Goal: Information Seeking & Learning: Understand process/instructions

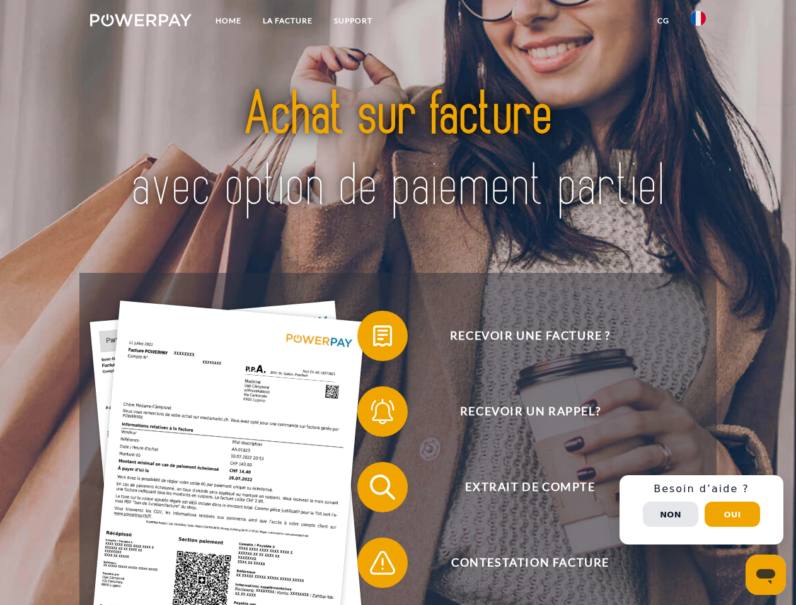
click at [140, 22] on img at bounding box center [140, 20] width 101 height 13
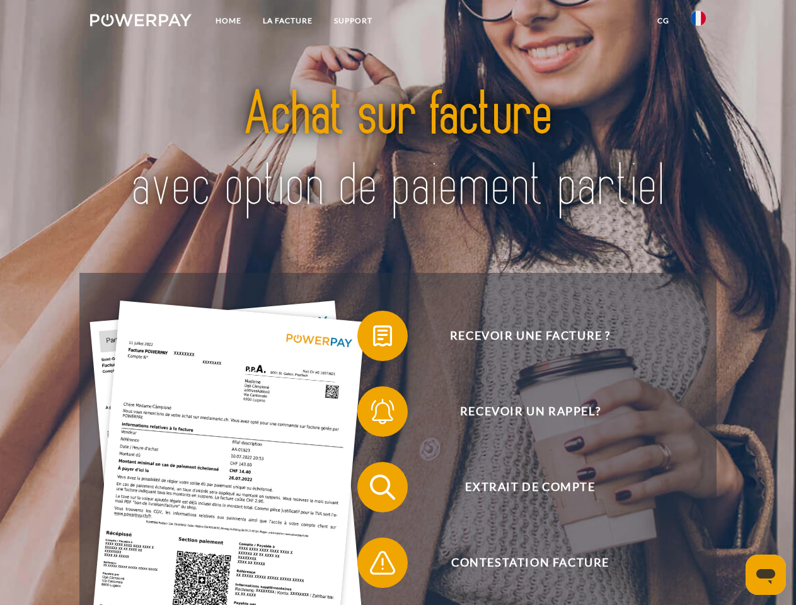
click at [698, 22] on img at bounding box center [697, 18] width 15 height 15
click at [663, 21] on link "CG" at bounding box center [662, 20] width 33 height 23
click at [373, 338] on span at bounding box center [363, 335] width 63 height 63
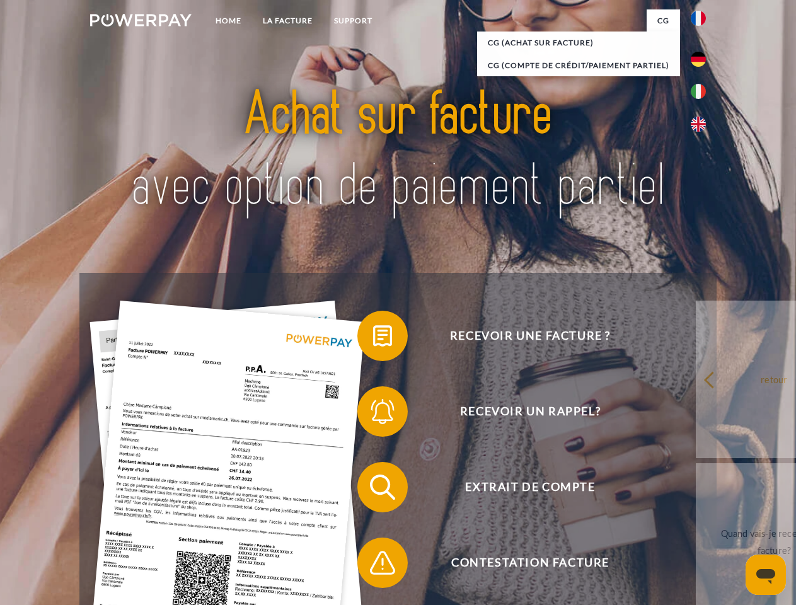
click at [373, 414] on span at bounding box center [363, 411] width 63 height 63
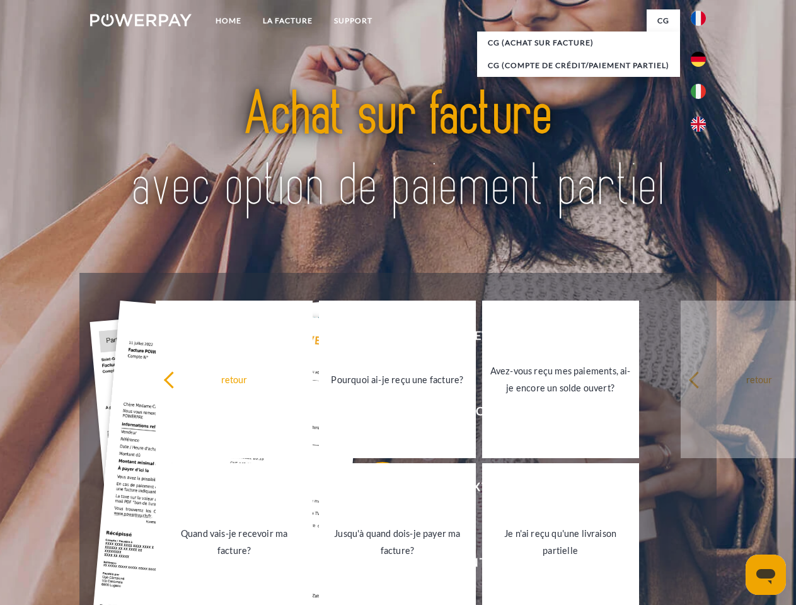
click at [373, 489] on link "Jusqu'à quand dois-je payer ma facture?" at bounding box center [397, 541] width 157 height 157
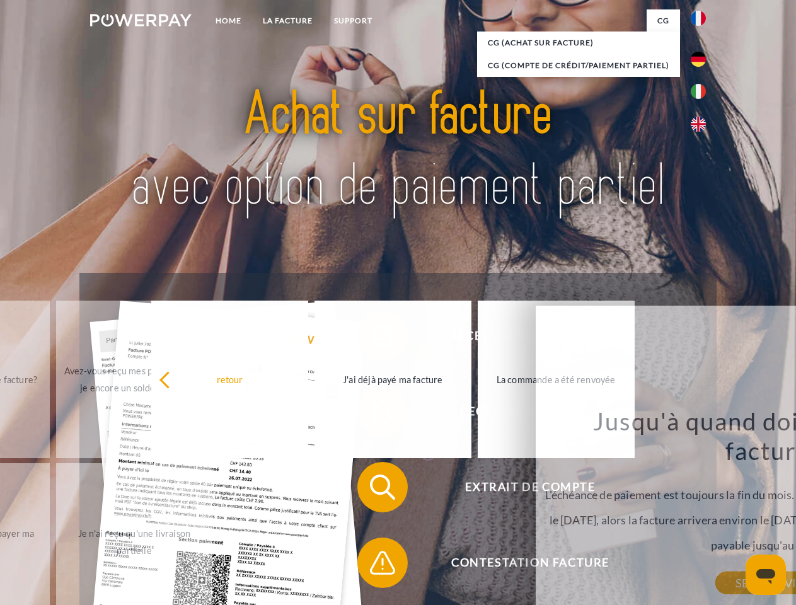
click at [373, 565] on span at bounding box center [363, 562] width 63 height 63
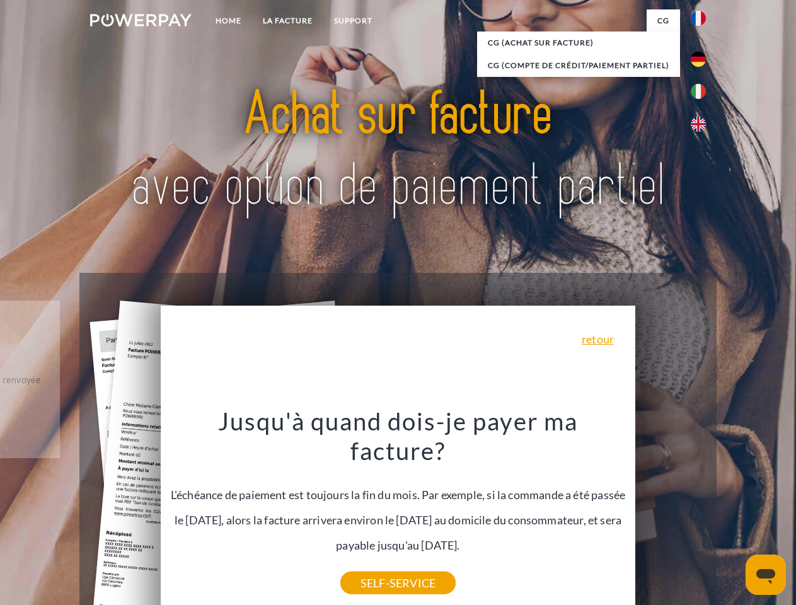
click at [701, 510] on div "Recevoir une facture ? Recevoir un rappel? Extrait de compte retour" at bounding box center [397, 525] width 636 height 504
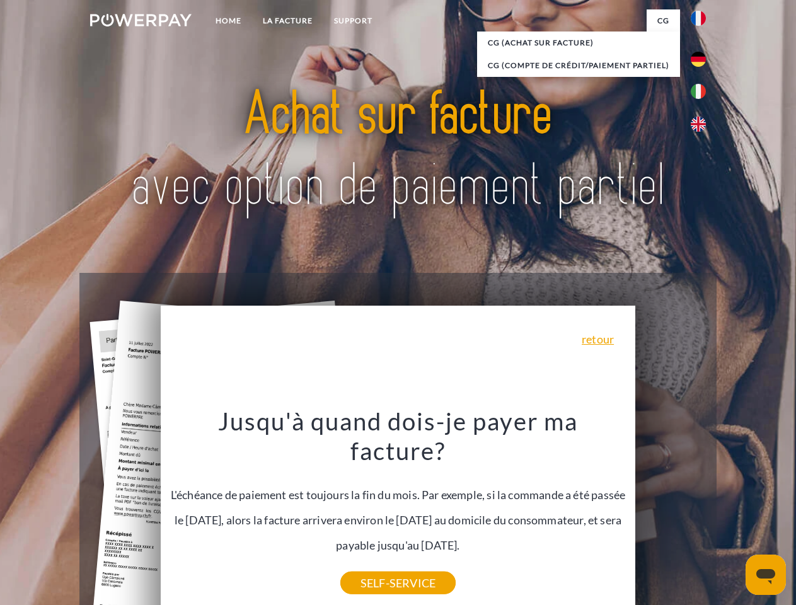
click at [670, 512] on span "Extrait de compte" at bounding box center [529, 487] width 309 height 50
click at [732, 514] on header "Home LA FACTURE Support" at bounding box center [398, 435] width 796 height 870
